Goal: Task Accomplishment & Management: Use online tool/utility

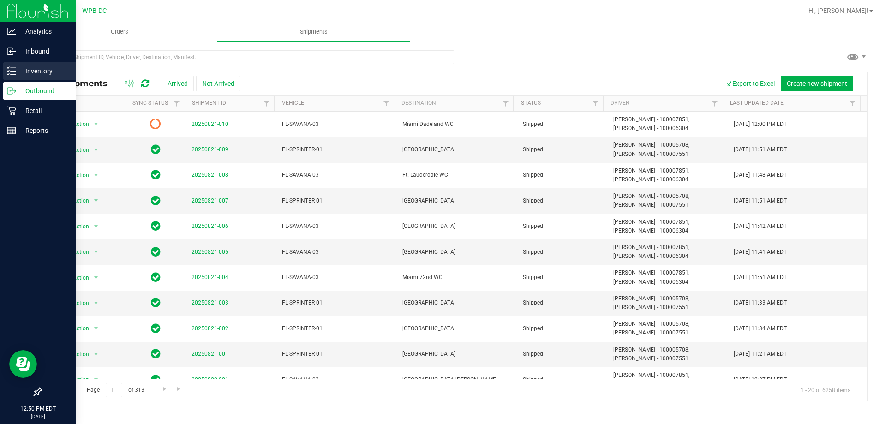
click at [42, 70] on p "Inventory" at bounding box center [43, 71] width 55 height 11
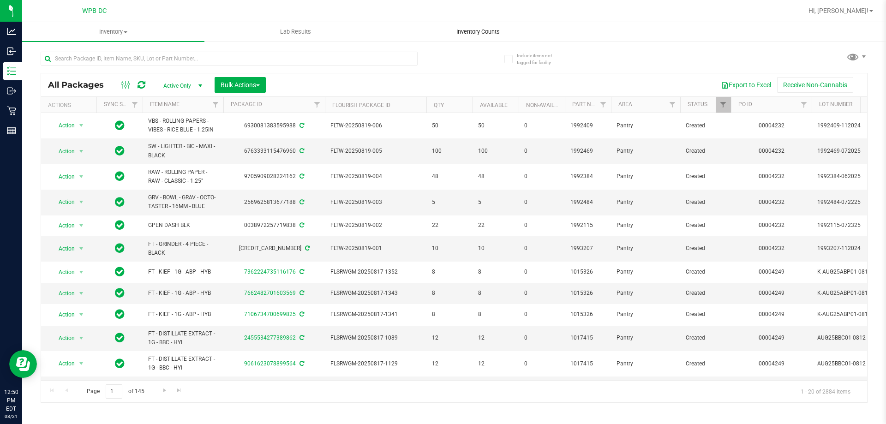
click at [484, 32] on span "Inventory Counts" at bounding box center [478, 32] width 68 height 8
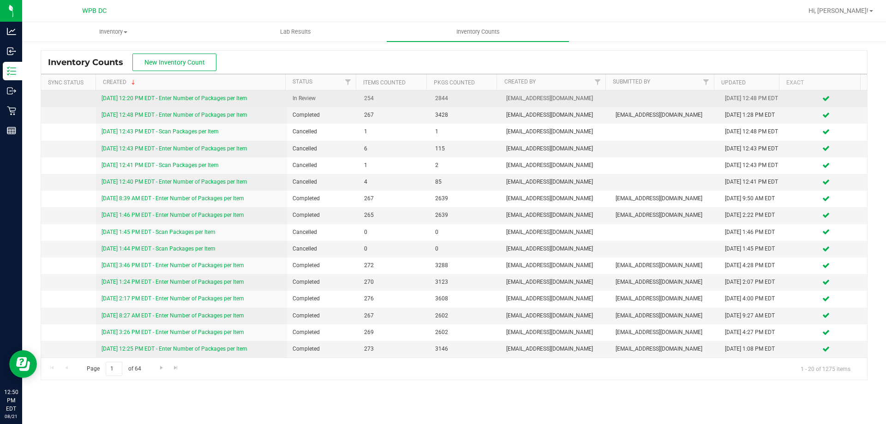
click at [226, 102] on link "[DATE] 12:20 PM EDT - Enter Number of Packages per Item" at bounding box center [175, 98] width 146 height 6
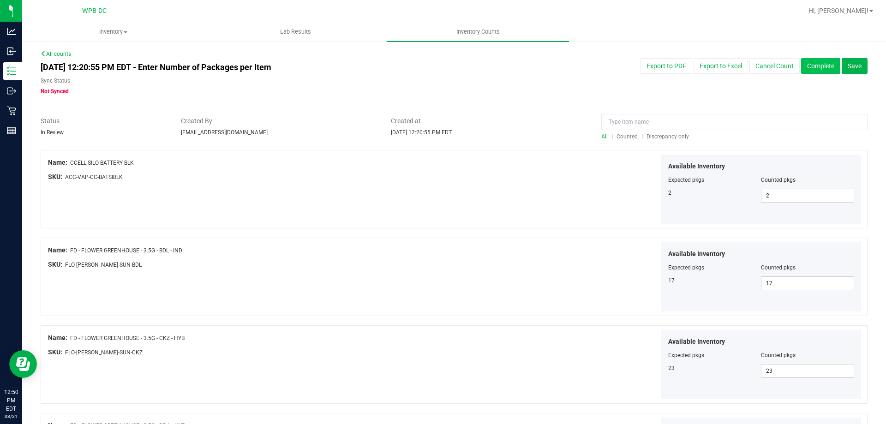
click at [810, 68] on button "Complete" at bounding box center [820, 66] width 39 height 16
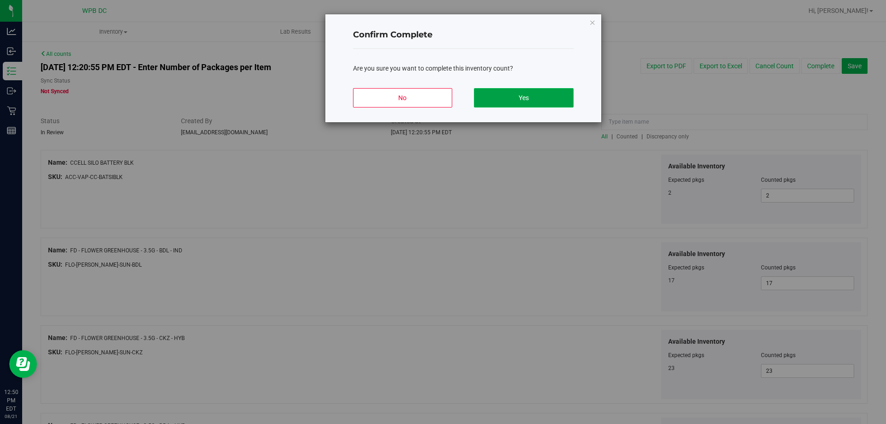
click at [559, 96] on button "Yes" at bounding box center [523, 97] width 99 height 19
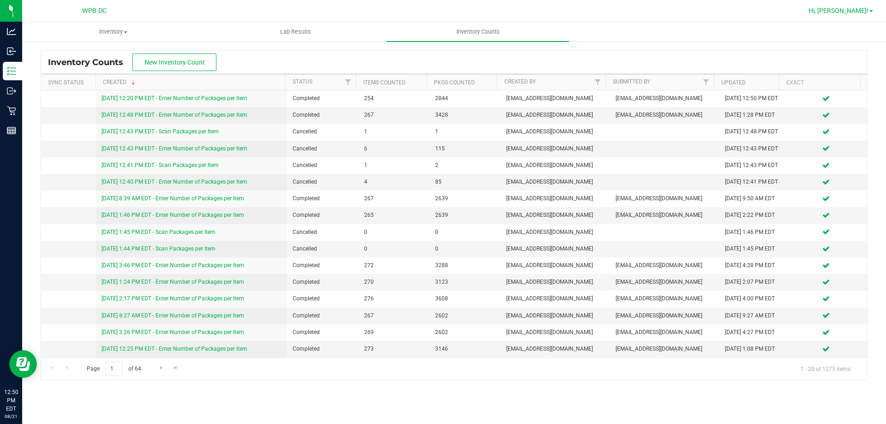
click at [845, 12] on span "Hi, [PERSON_NAME]!" at bounding box center [838, 10] width 60 height 7
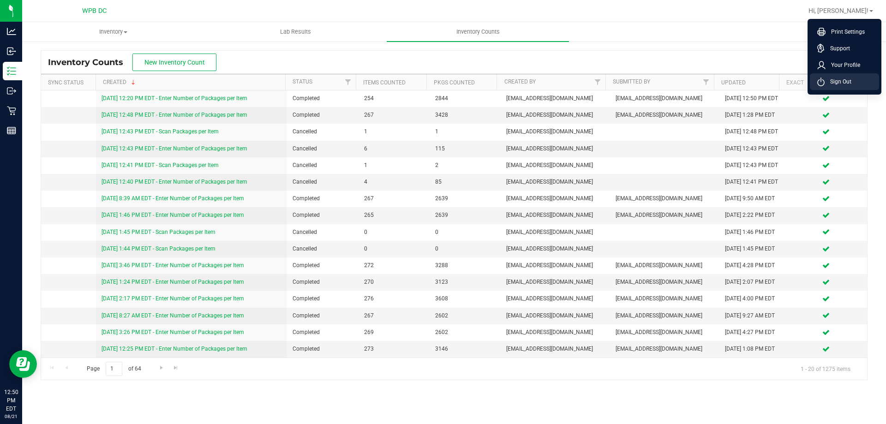
click at [832, 81] on span "Sign Out" at bounding box center [838, 81] width 27 height 9
